Goal: Information Seeking & Learning: Learn about a topic

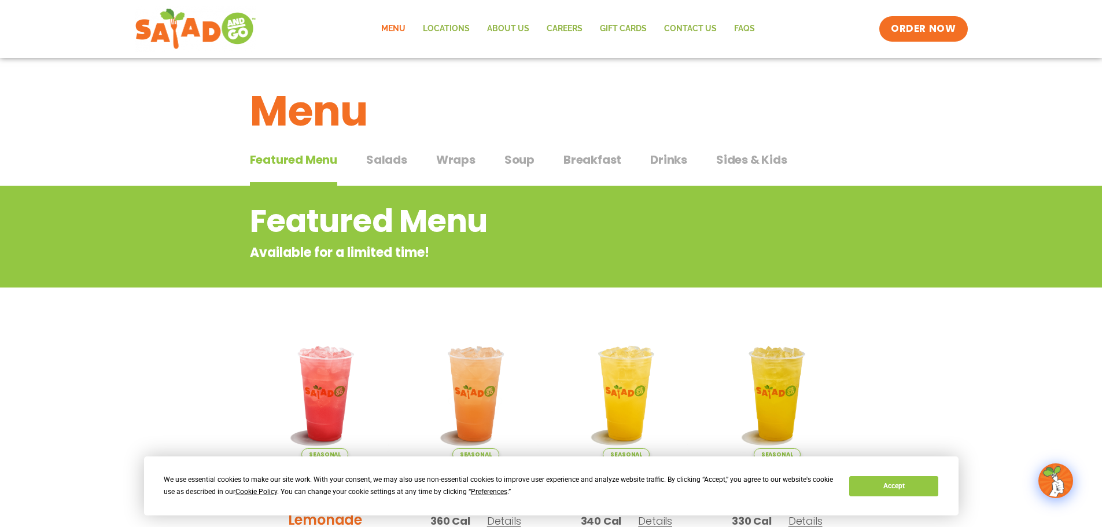
click at [374, 163] on span "Salads" at bounding box center [386, 159] width 41 height 17
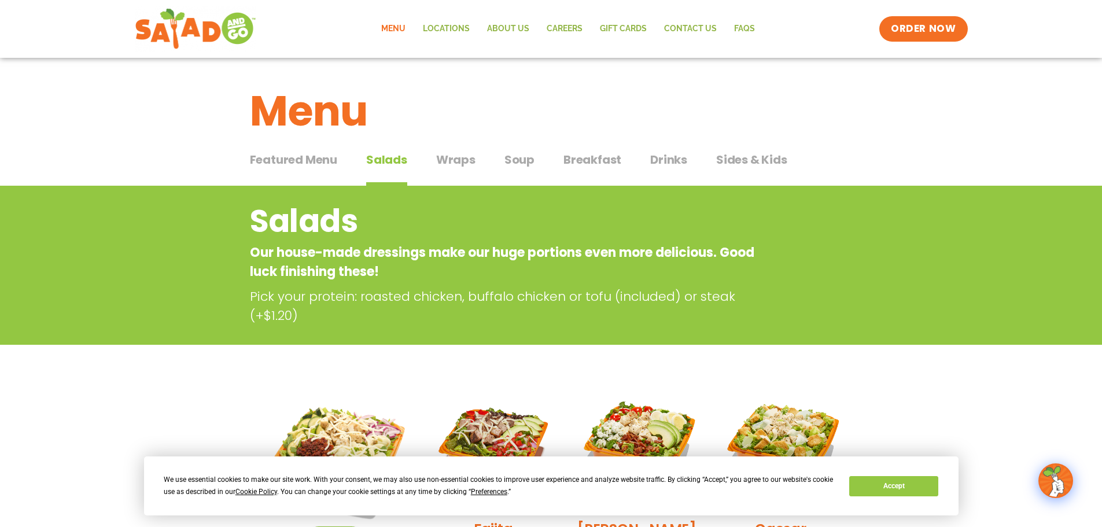
click at [303, 158] on span "Featured Menu" at bounding box center [293, 159] width 87 height 17
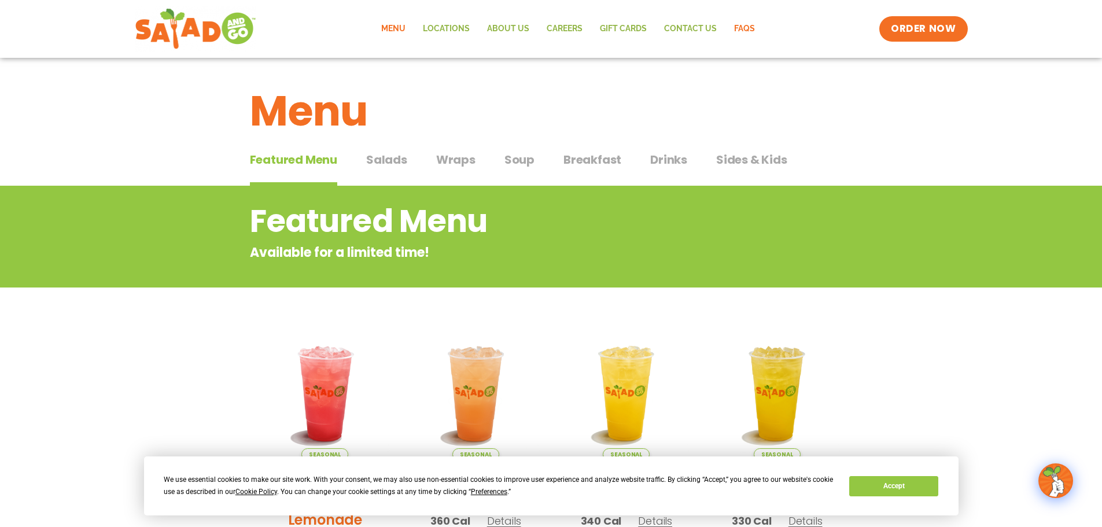
click at [750, 24] on link "FAQs" at bounding box center [744, 29] width 38 height 27
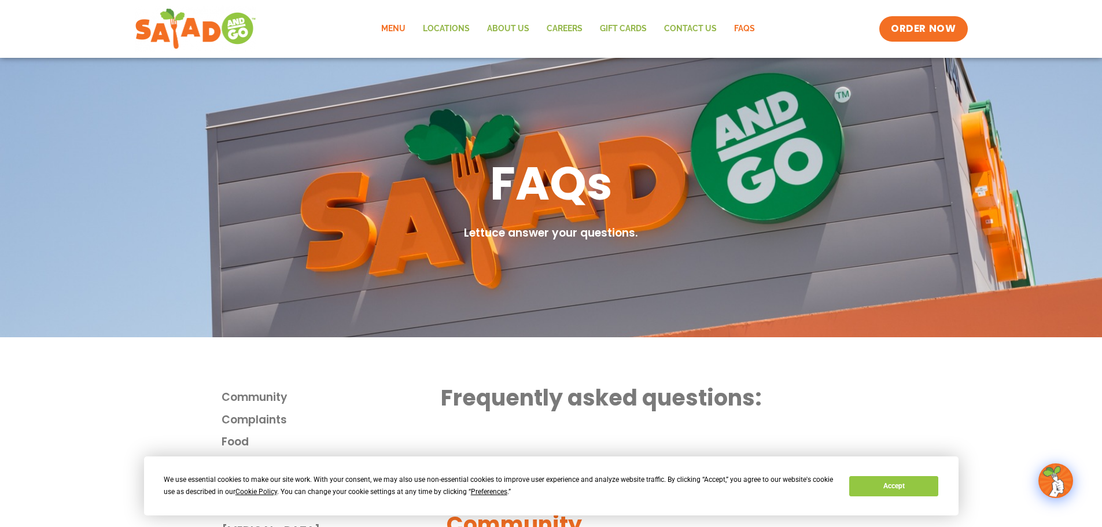
click at [399, 33] on link "Menu" at bounding box center [394, 29] width 42 height 27
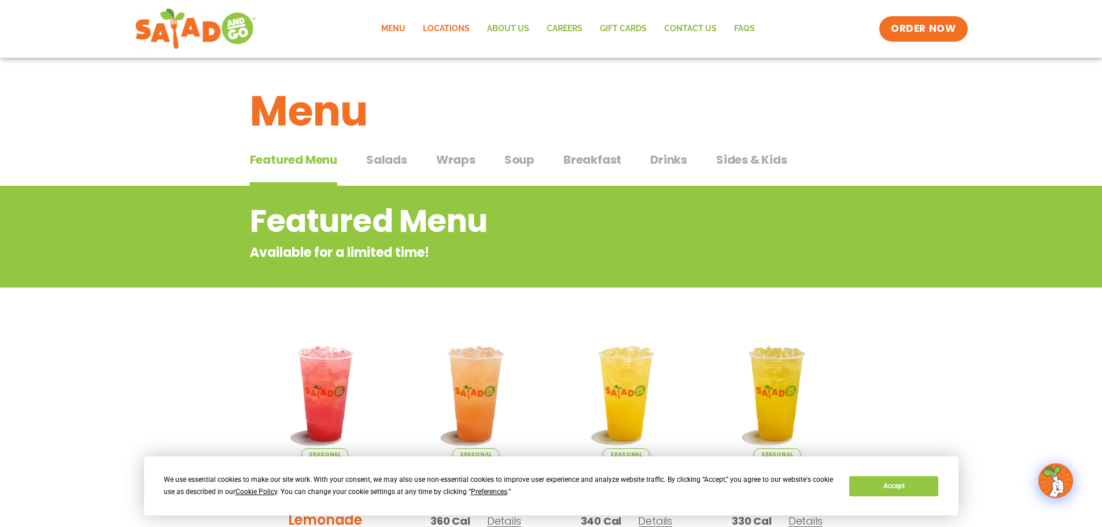
click at [444, 29] on link "Locations" at bounding box center [446, 29] width 64 height 27
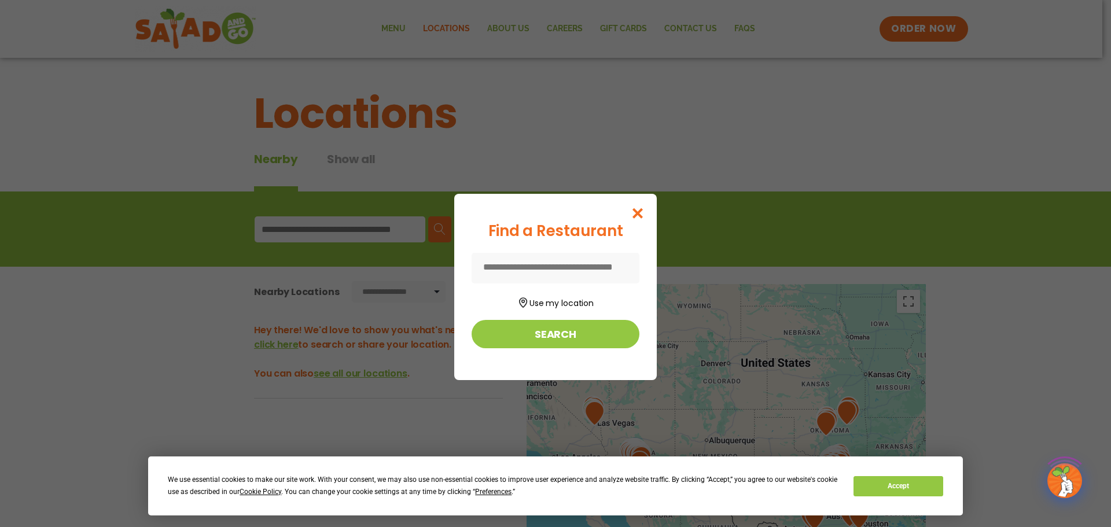
click at [523, 25] on div "Find a Restaurant Use my location Search" at bounding box center [555, 263] width 1111 height 527
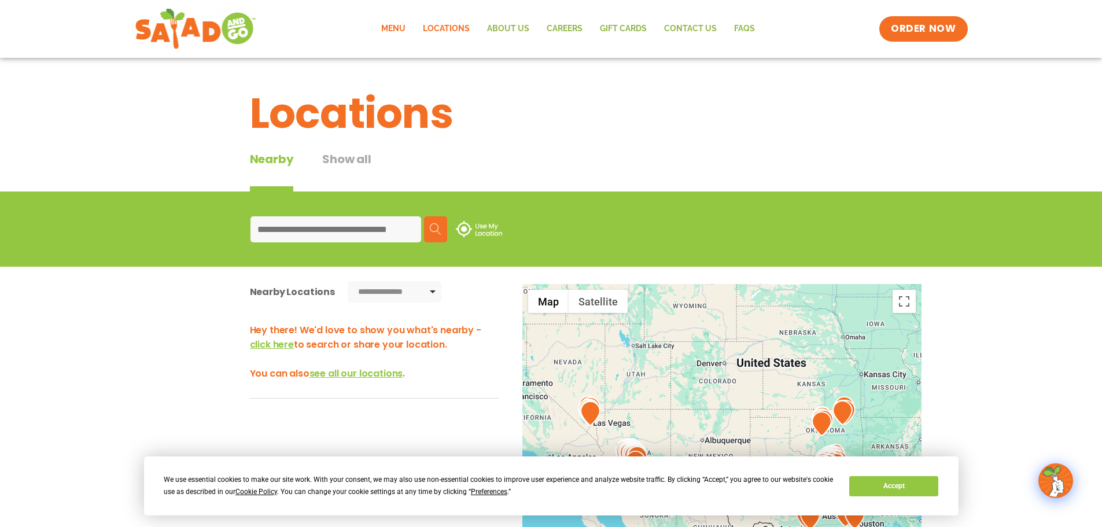
click at [399, 28] on link "Menu" at bounding box center [394, 29] width 42 height 27
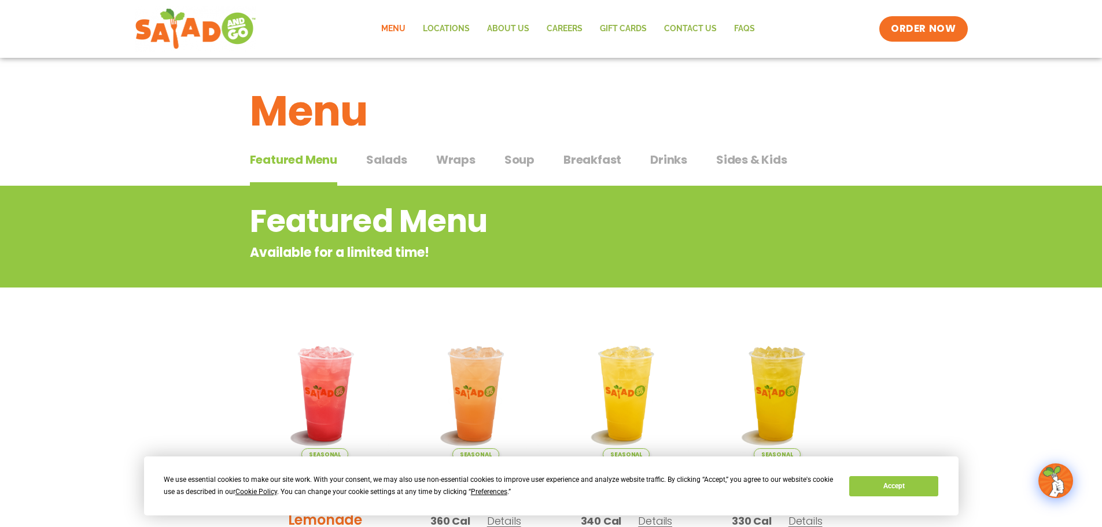
click at [746, 164] on span "Sides & Kids" at bounding box center [751, 159] width 71 height 17
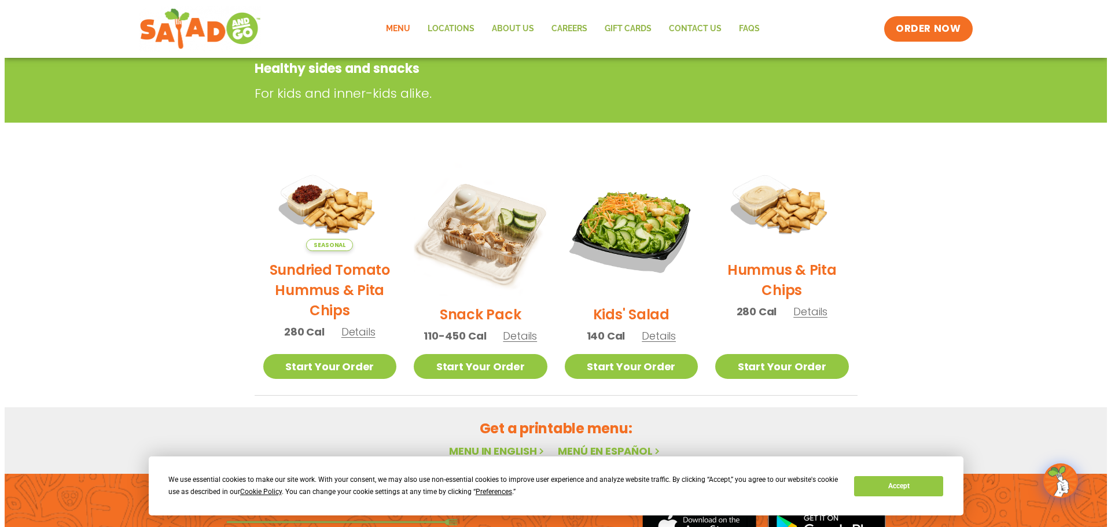
scroll to position [187, 0]
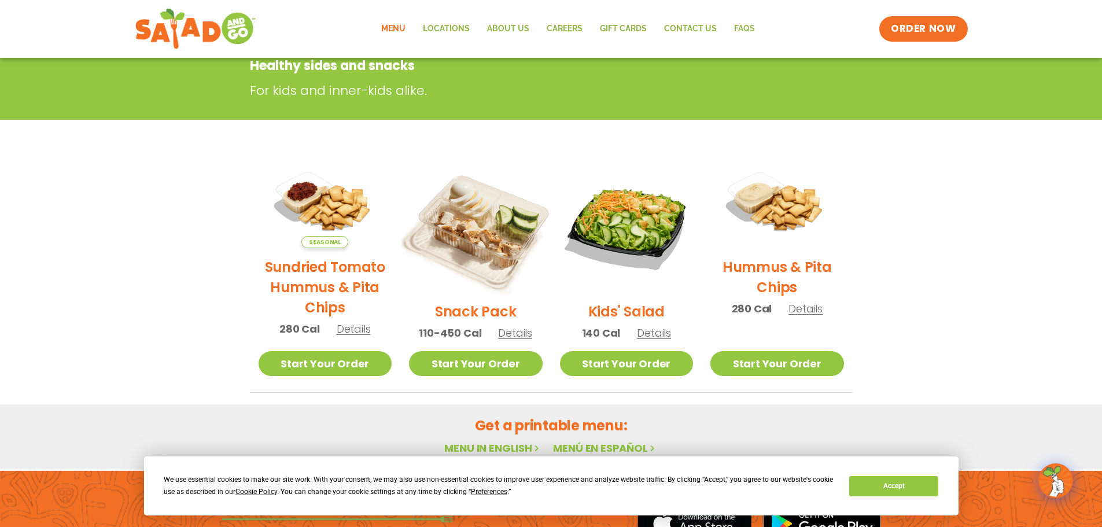
click at [474, 249] on img at bounding box center [475, 226] width 157 height 157
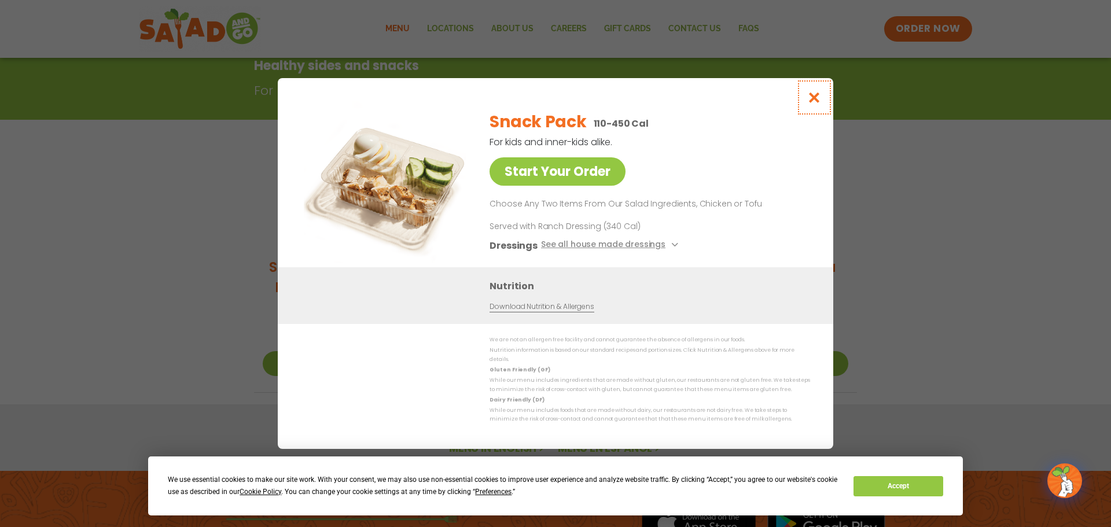
click at [816, 99] on icon "Close modal" at bounding box center [814, 97] width 14 height 12
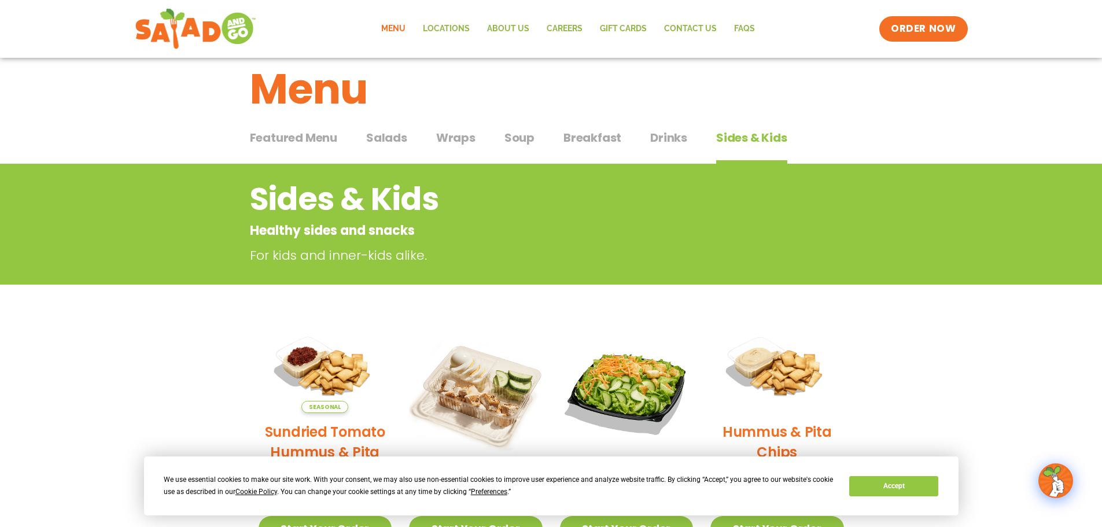
scroll to position [19, 0]
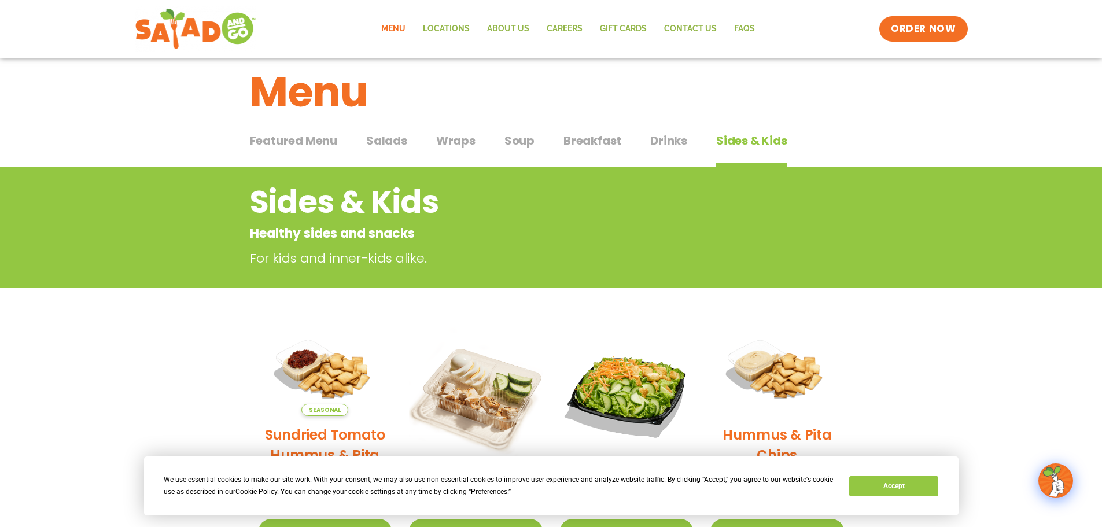
click at [520, 141] on span "Soup" at bounding box center [519, 140] width 30 height 17
